Goal: Transaction & Acquisition: Purchase product/service

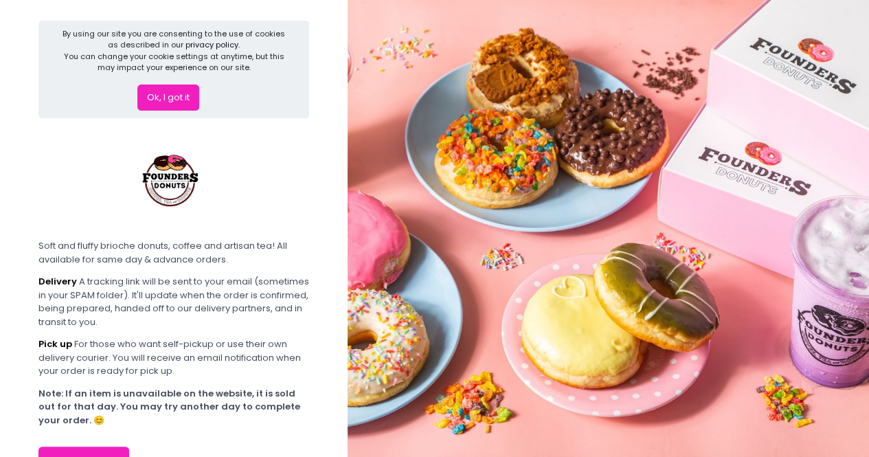
click at [170, 87] on button "Ok, I got it" at bounding box center [168, 98] width 62 height 26
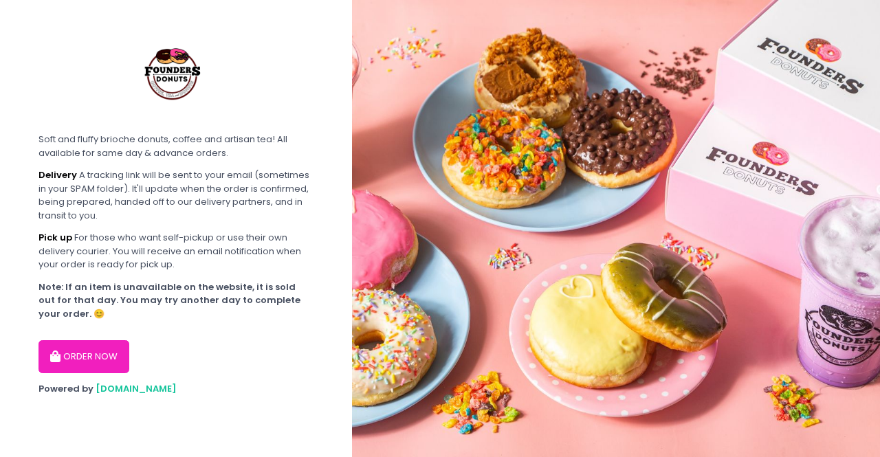
click at [161, 360] on div "ORDER NOW" at bounding box center [175, 351] width 275 height 44
click at [100, 363] on button "ORDER NOW" at bounding box center [83, 356] width 91 height 33
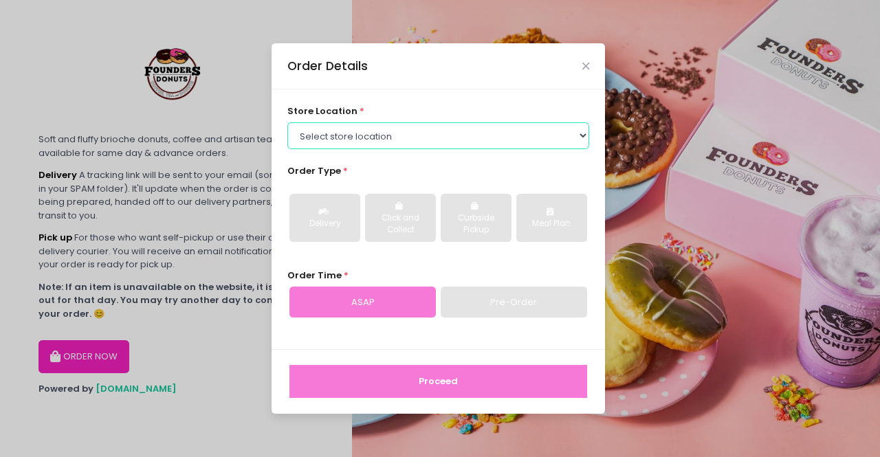
click at [580, 138] on select "Select store location Founders Donuts - [PERSON_NAME] Founders Donuts - [GEOGRA…" at bounding box center [438, 135] width 302 height 26
click at [465, 133] on select "Select store location Founders Donuts - [PERSON_NAME] Founders Donuts - [GEOGRA…" at bounding box center [438, 135] width 302 height 26
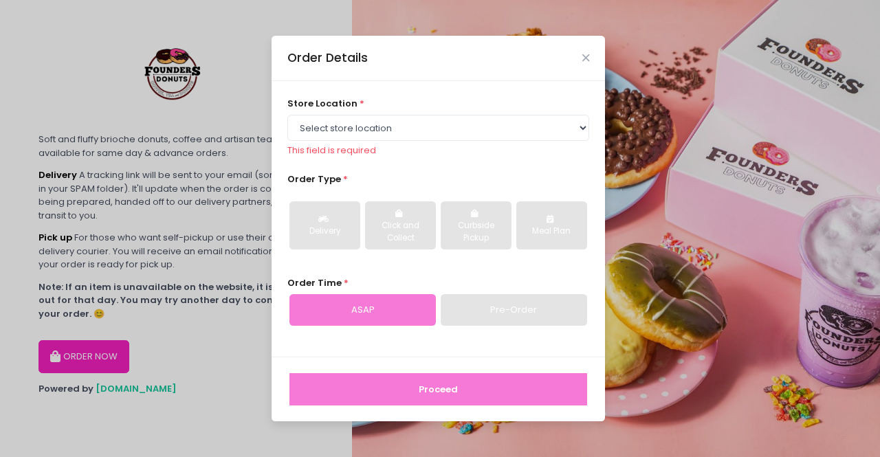
click at [750, 264] on div "Order Details store location * Select store location Founders Donuts - [PERSON_…" at bounding box center [440, 228] width 880 height 457
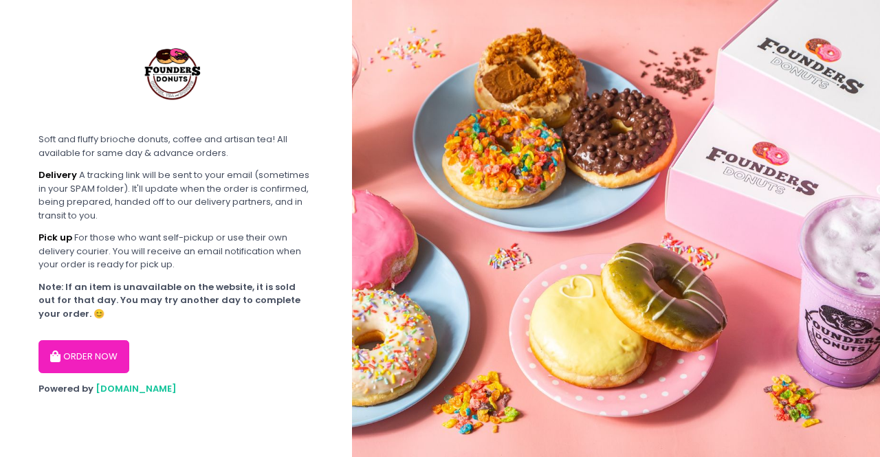
click at [66, 344] on button "ORDER NOW" at bounding box center [83, 356] width 91 height 33
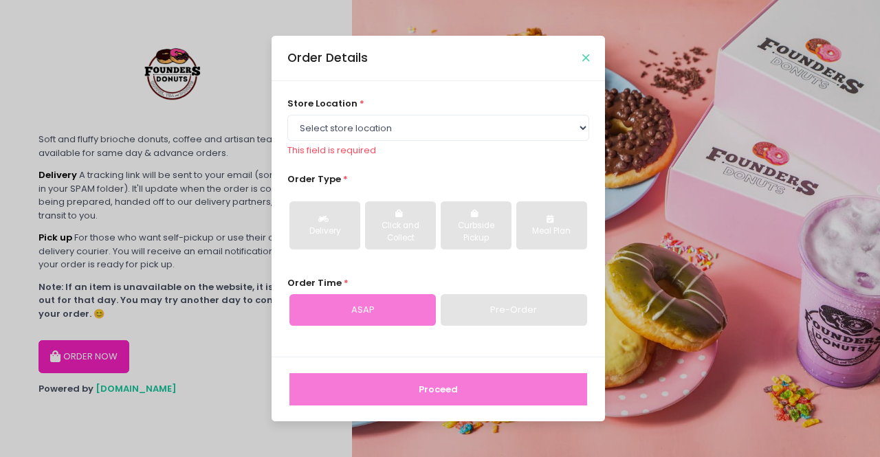
click at [588, 53] on icon "Close" at bounding box center [585, 58] width 7 height 10
